Goal: Task Accomplishment & Management: Complete application form

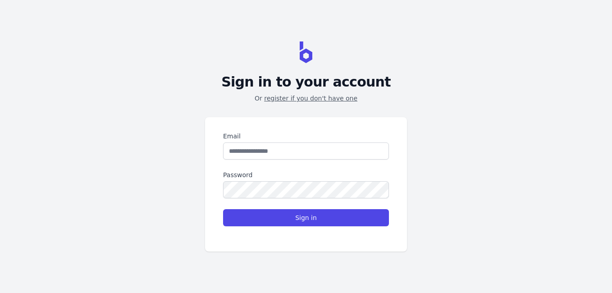
click at [295, 98] on link "register if you don't have one" at bounding box center [310, 98] width 93 height 7
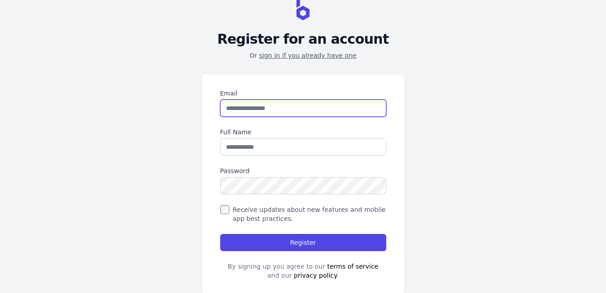
click at [300, 110] on input "Email" at bounding box center [303, 108] width 166 height 17
type input "**********"
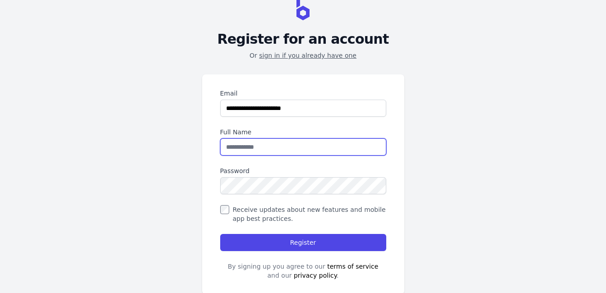
type input "**********"
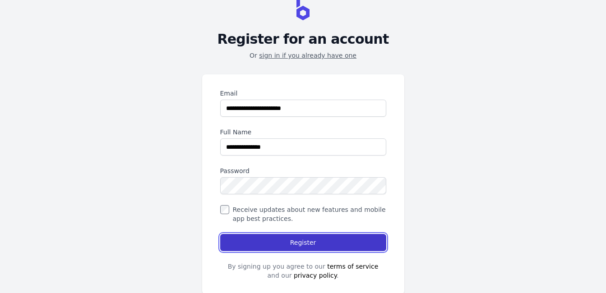
click at [256, 242] on button "Register" at bounding box center [303, 242] width 166 height 17
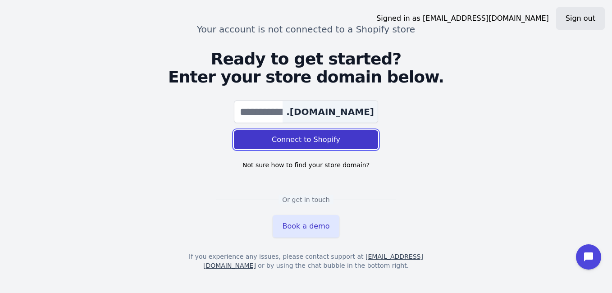
click at [335, 137] on span "Connect to Shopify" at bounding box center [306, 139] width 69 height 11
click at [302, 140] on span "Connect to Shopify" at bounding box center [306, 139] width 69 height 11
click at [347, 143] on button "Connect to Shopify" at bounding box center [306, 139] width 144 height 19
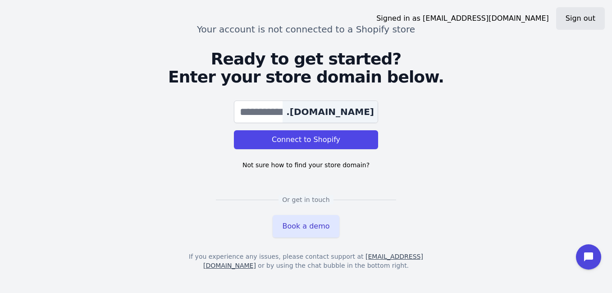
drag, startPoint x: 0, startPoint y: 0, endPoint x: 133, endPoint y: 247, distance: 280.7
click at [133, 247] on div "Your account is not connected to a Shopify store Ready to get started? Enter yo…" at bounding box center [306, 146] width 577 height 293
click at [141, 251] on div "Your account is not connected to a Shopify store Ready to get started? Enter yo…" at bounding box center [306, 146] width 577 height 293
click at [145, 270] on div "Your account is not connected to a Shopify store Ready to get started? Enter yo…" at bounding box center [306, 146] width 577 height 293
